Goal: Transaction & Acquisition: Purchase product/service

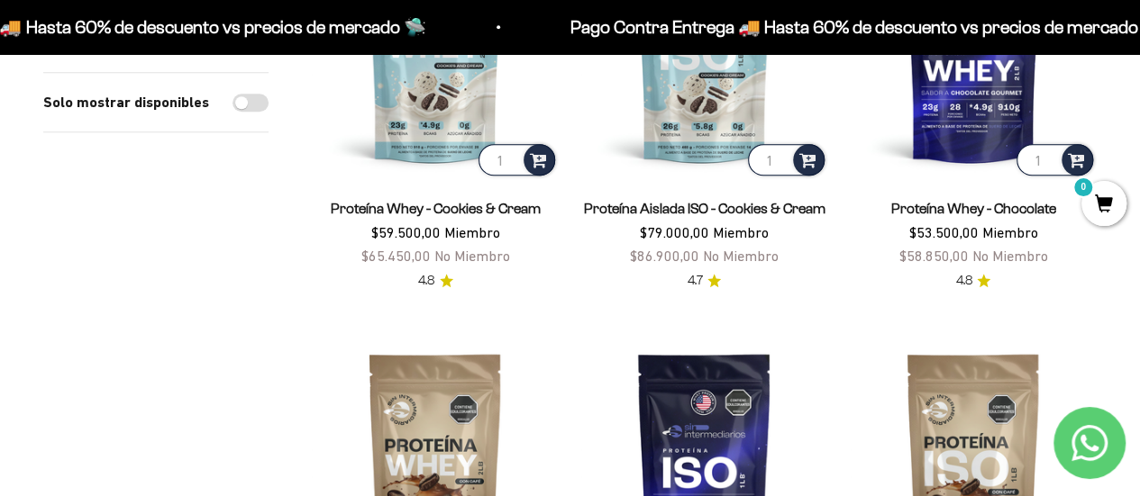
scroll to position [612, 0]
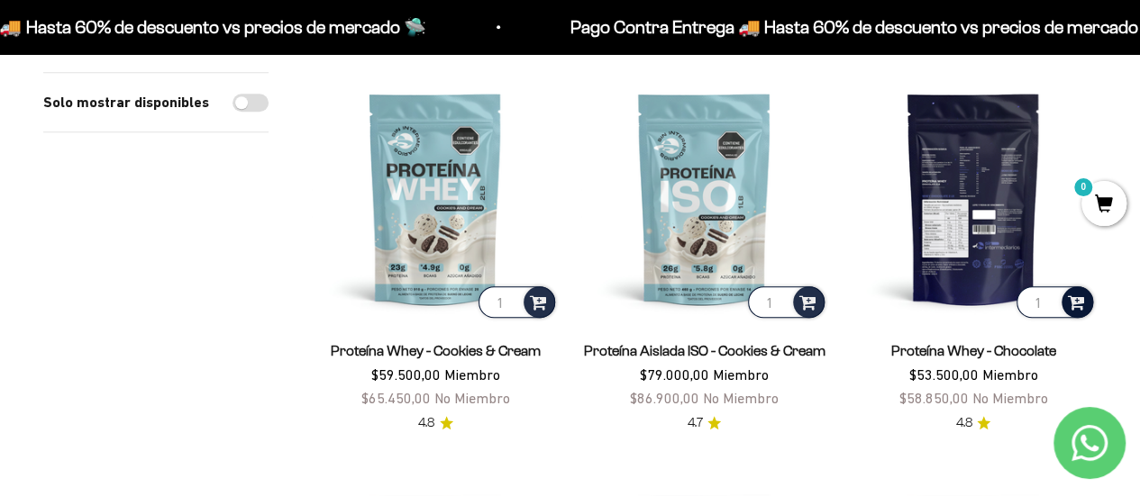
click at [1077, 297] on span at bounding box center [1076, 301] width 17 height 21
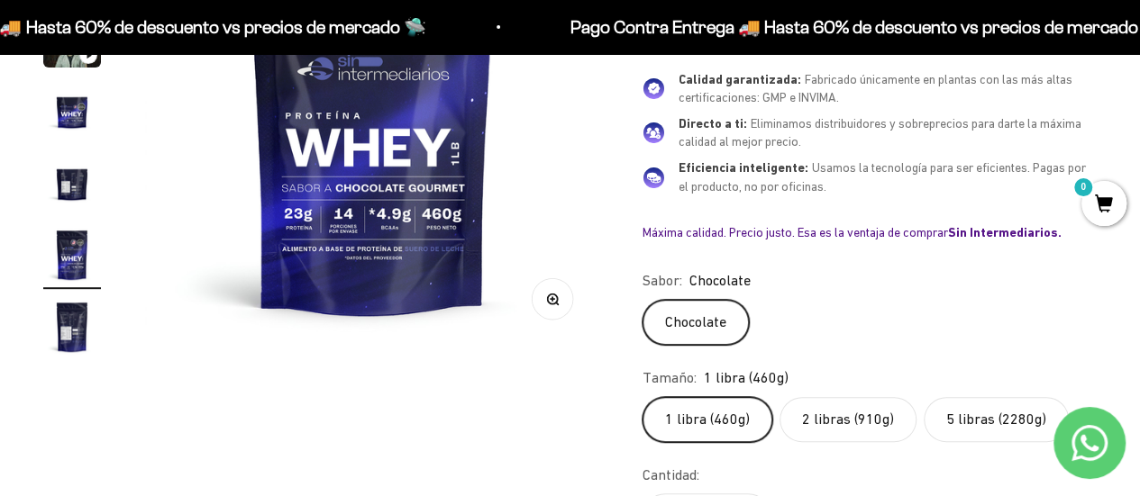
scroll to position [343, 0]
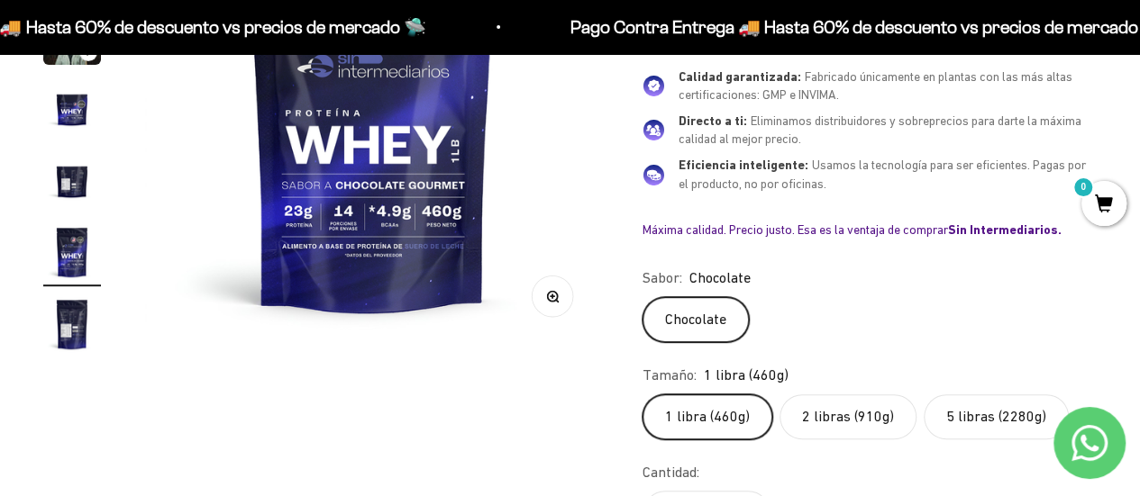
click at [841, 419] on label "2 libras (910g)" at bounding box center [847, 417] width 137 height 45
click at [642, 395] on input "2 libras (910g)" at bounding box center [641, 394] width 1 height 1
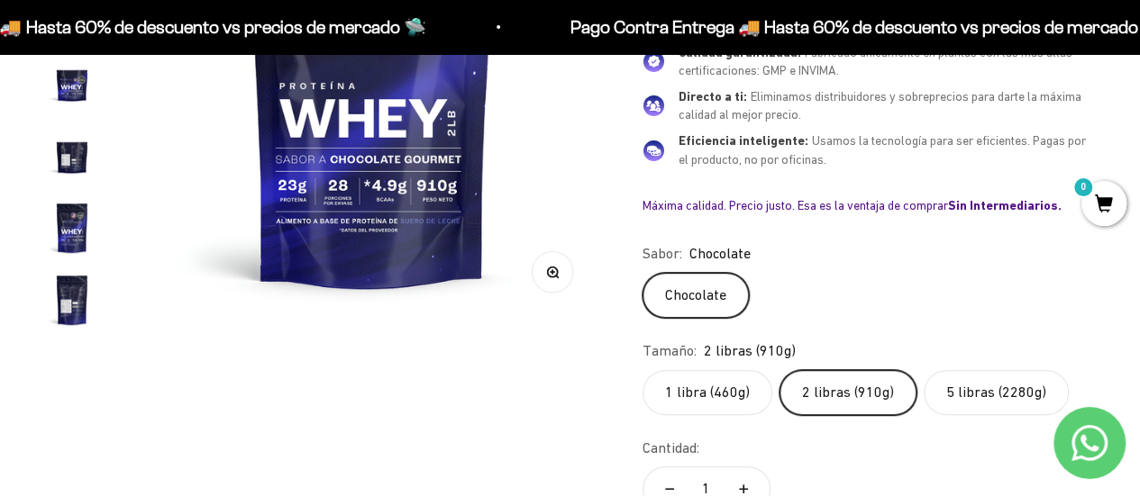
scroll to position [367, 0]
click at [724, 385] on label "1 libra (460g)" at bounding box center [707, 393] width 130 height 45
click at [642, 371] on input "1 libra (460g)" at bounding box center [641, 370] width 1 height 1
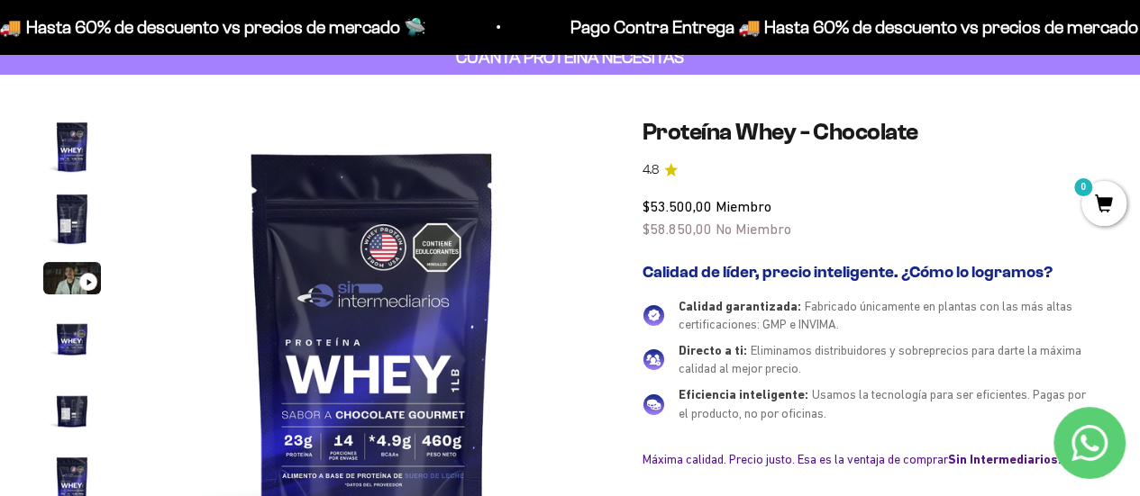
scroll to position [113, 0]
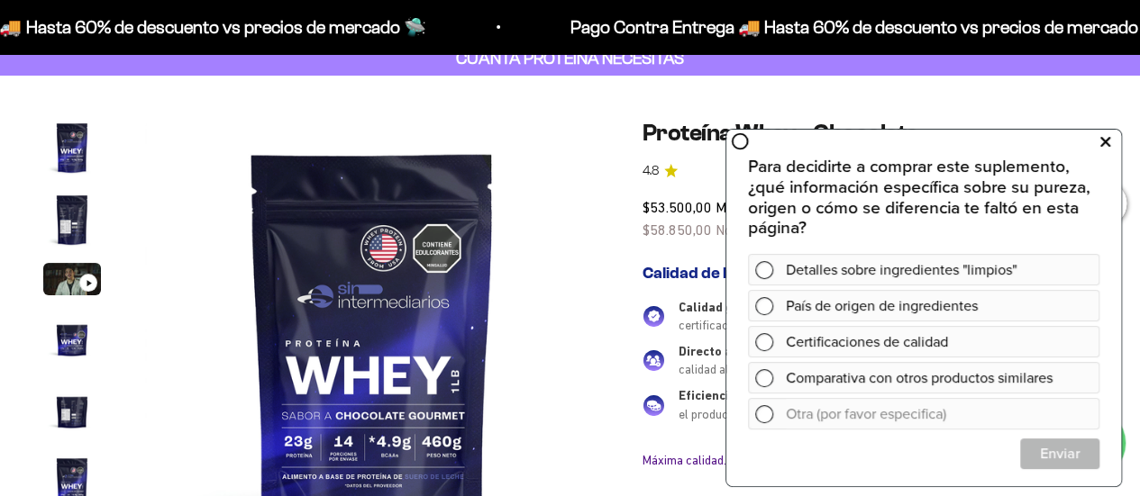
click at [1112, 135] on button at bounding box center [1104, 141] width 32 height 29
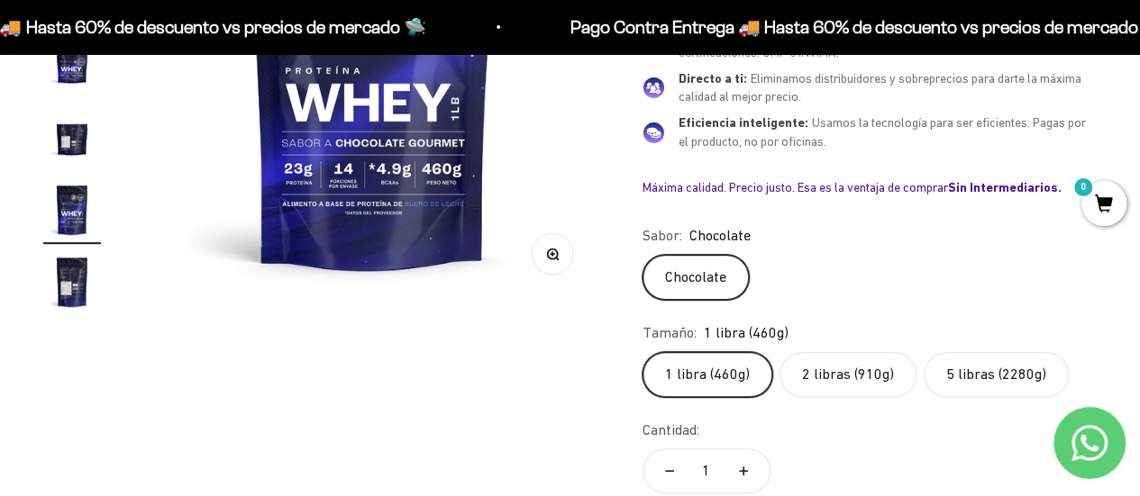
scroll to position [385, 0]
click at [821, 373] on label "2 libras (910g)" at bounding box center [847, 375] width 137 height 45
click at [642, 353] on input "2 libras (910g)" at bounding box center [641, 352] width 1 height 1
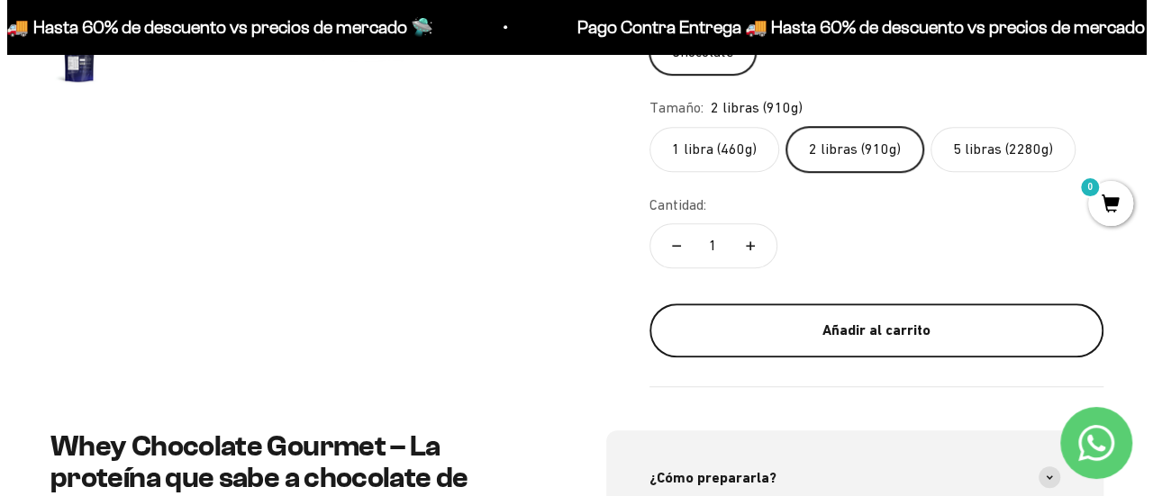
scroll to position [612, 0]
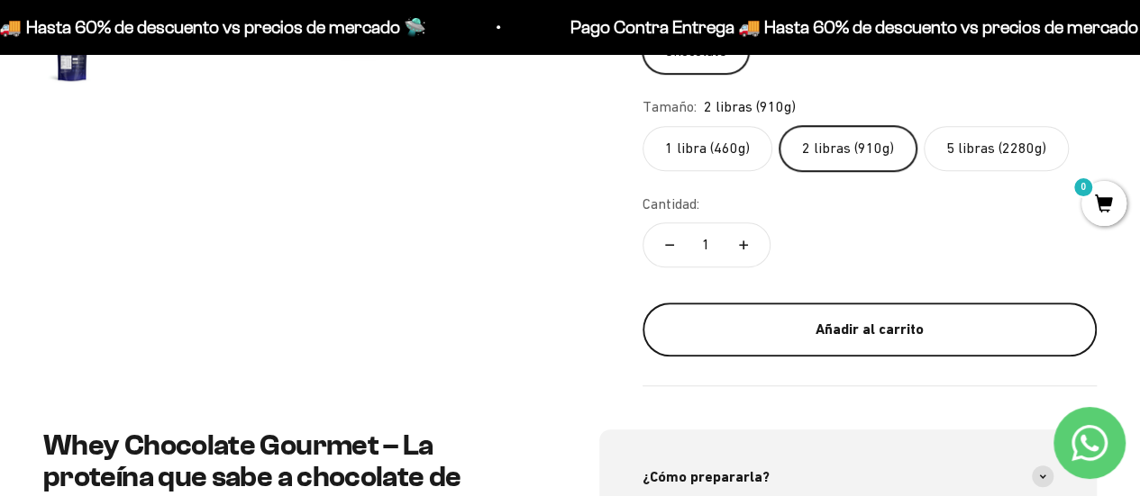
click at [879, 336] on button "Añadir al carrito" at bounding box center [869, 330] width 454 height 54
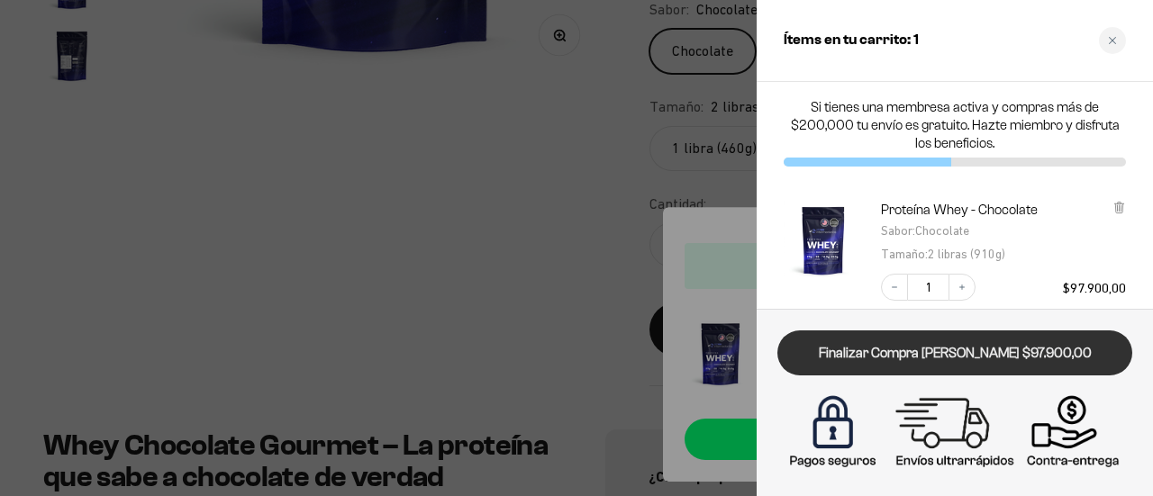
click at [953, 350] on link "Finalizar Compra [PERSON_NAME] $97.900,00" at bounding box center [955, 354] width 355 height 46
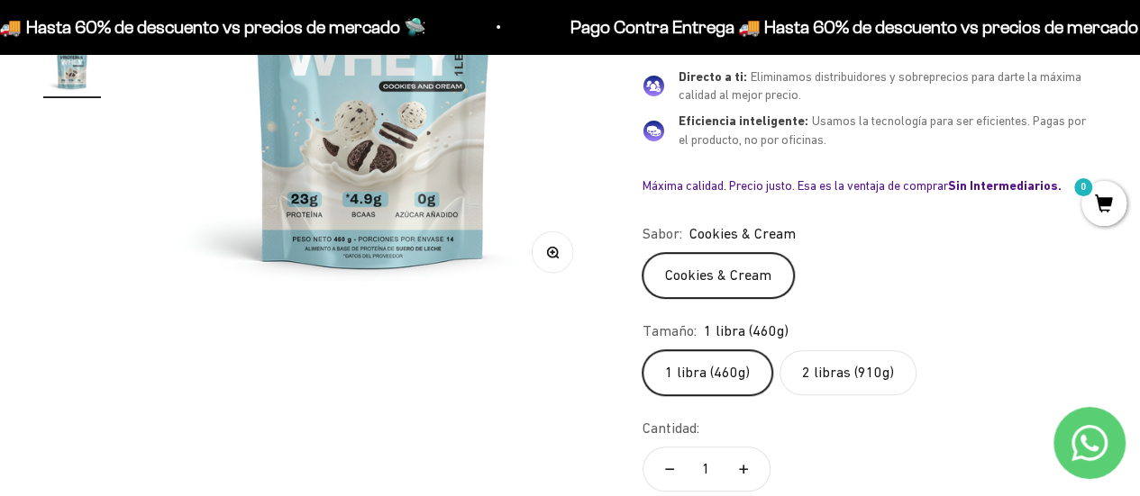
scroll to position [432, 0]
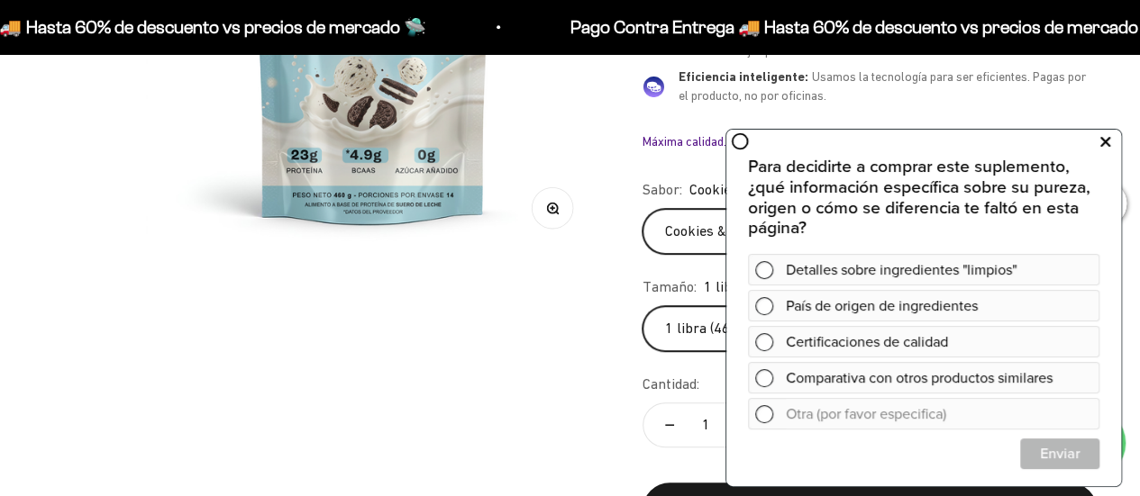
click at [1111, 141] on button at bounding box center [1104, 141] width 32 height 29
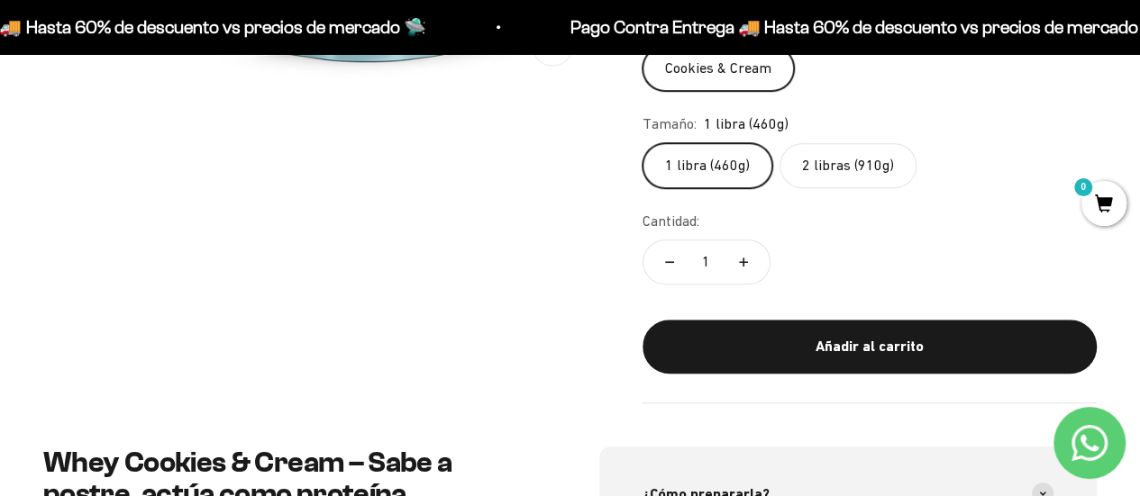
scroll to position [627, 0]
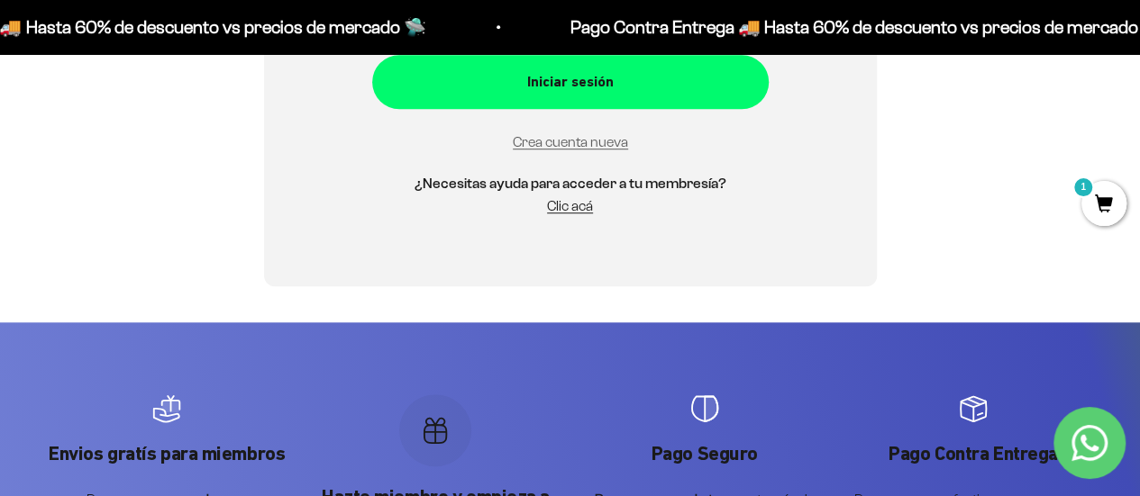
scroll to position [528, 0]
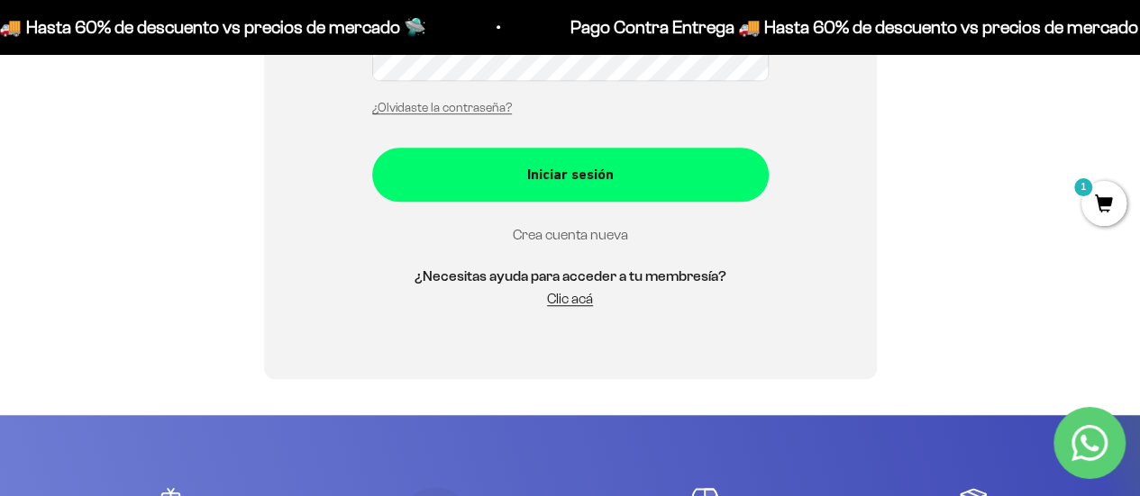
click at [578, 238] on link "Crea cuenta nueva" at bounding box center [570, 234] width 115 height 15
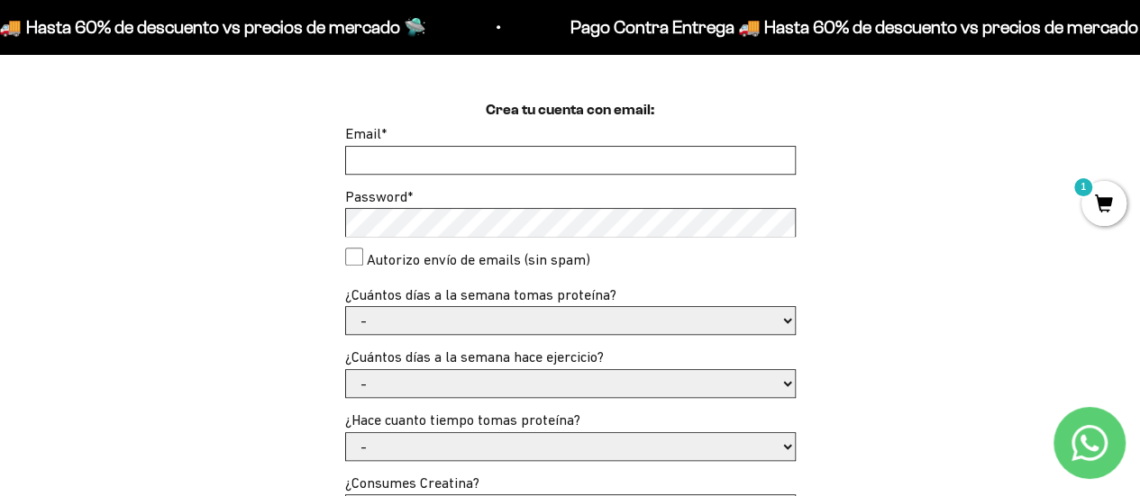
scroll to position [466, 0]
click at [458, 152] on input "Email *" at bounding box center [570, 161] width 449 height 27
type input "[EMAIL_ADDRESS][DOMAIN_NAME]"
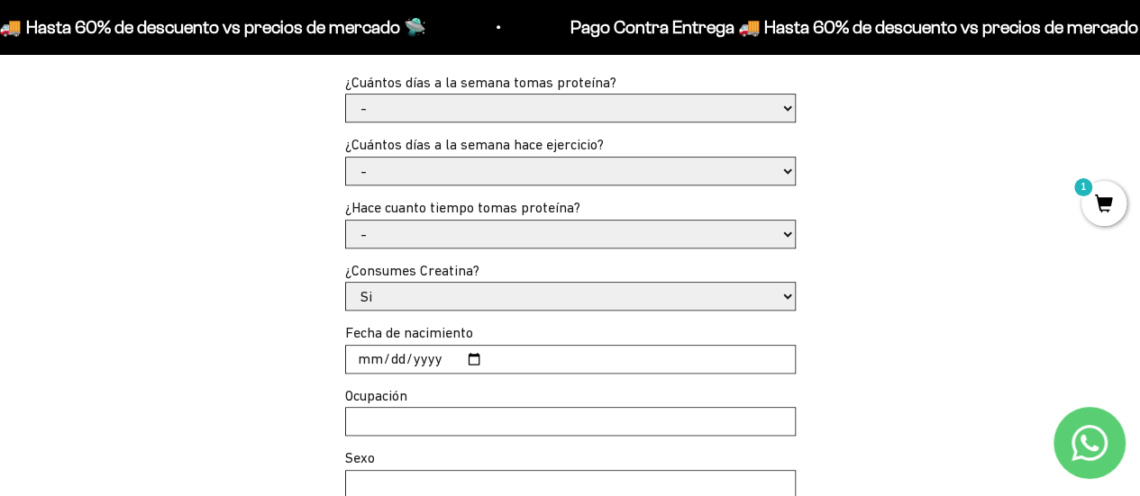
scroll to position [807, 0]
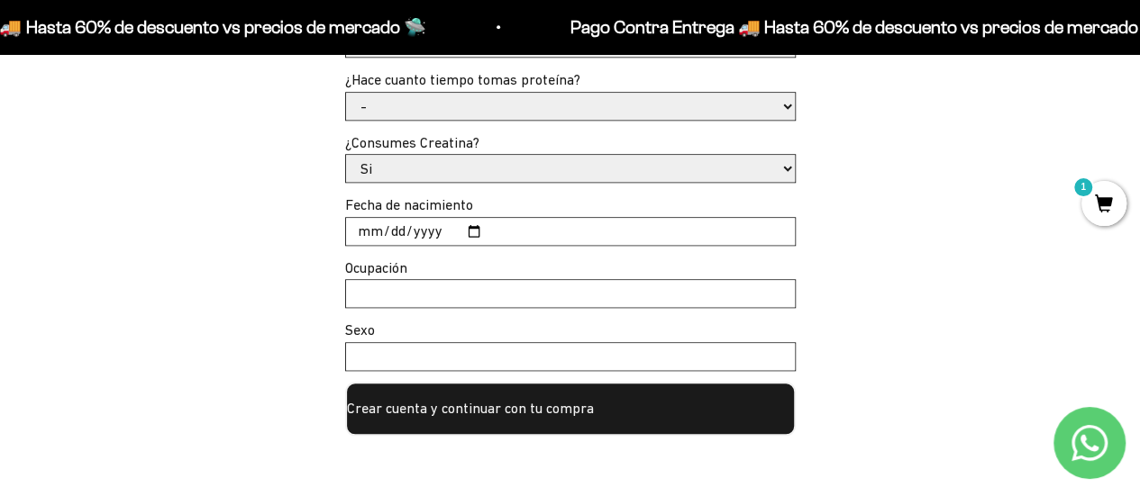
click at [391, 353] on input "Sexo" at bounding box center [570, 356] width 449 height 27
type input "Masculino"
click at [373, 233] on input "Fecha de nacimiento" at bounding box center [570, 231] width 449 height 27
type input "[DATE]"
click at [260, 242] on div "Crea tu cuenta con email: Email * [EMAIL_ADDRESS][DOMAIN_NAME] Password * Autor…" at bounding box center [569, 98] width 1053 height 678
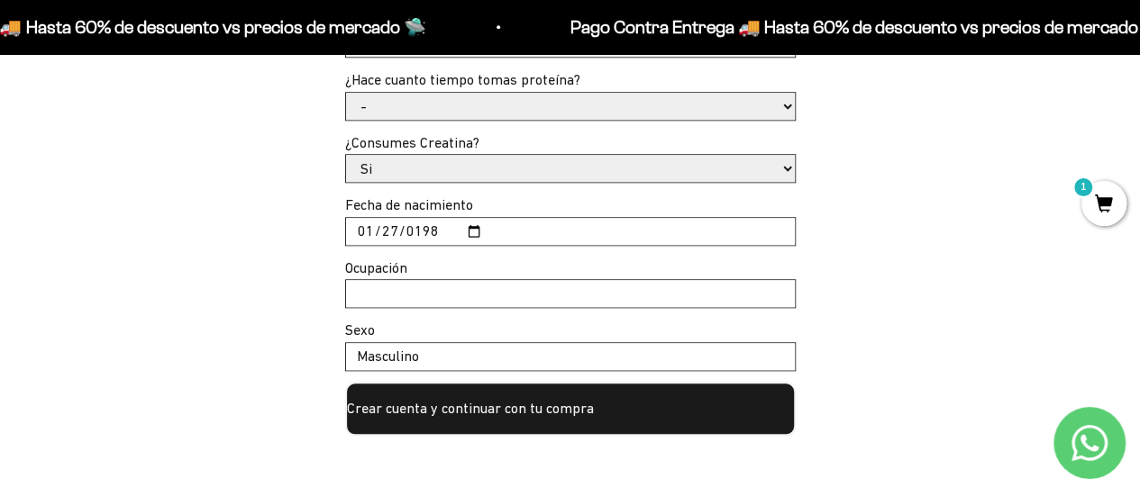
scroll to position [939, 0]
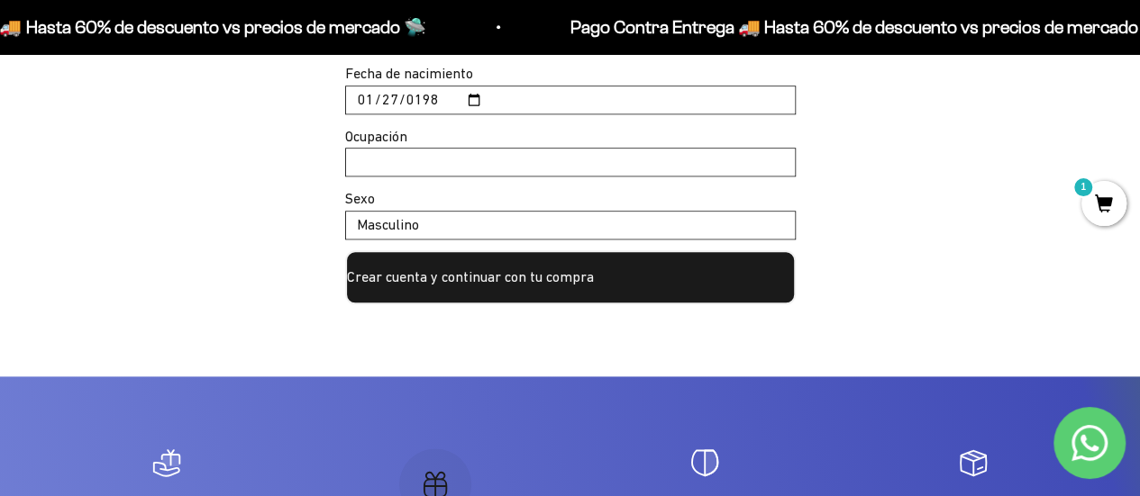
click at [595, 284] on button "Crear cuenta y continuar con tu compra" at bounding box center [570, 277] width 450 height 54
